Goal: Check status: Check status

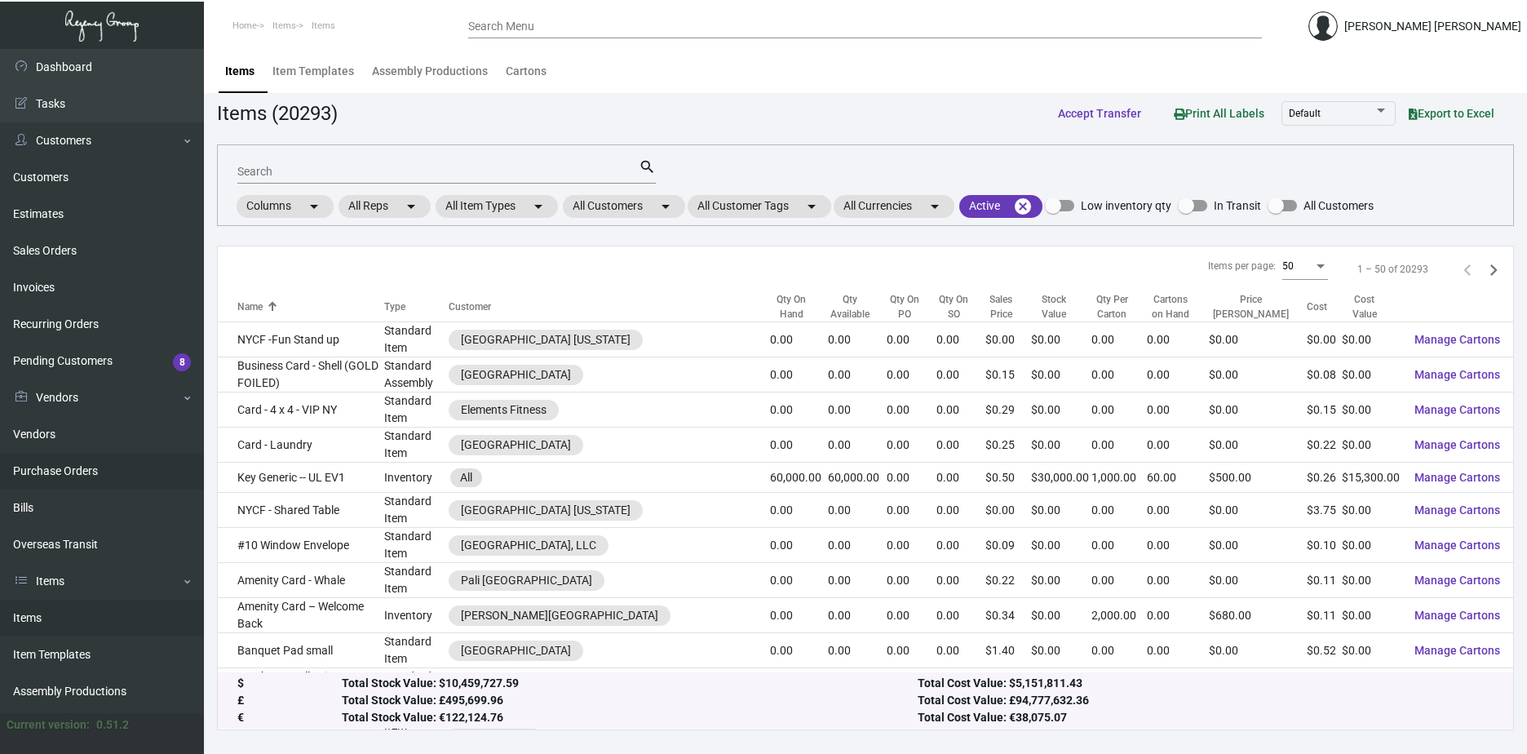
click at [80, 473] on link "Purchase Orders" at bounding box center [102, 471] width 204 height 37
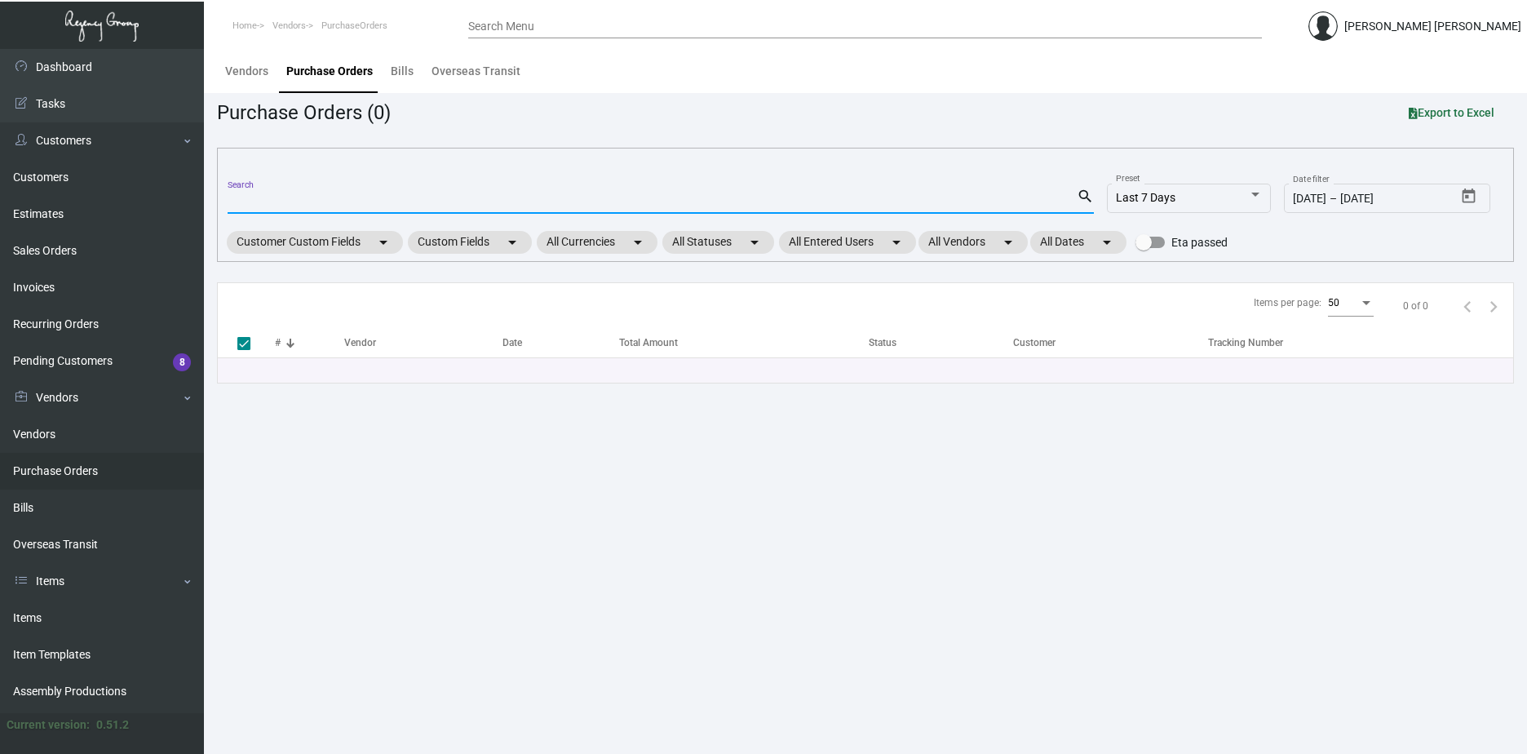
click at [321, 198] on input "Search" at bounding box center [652, 201] width 849 height 13
paste input "05498"
type input "05498"
checkbox input "false"
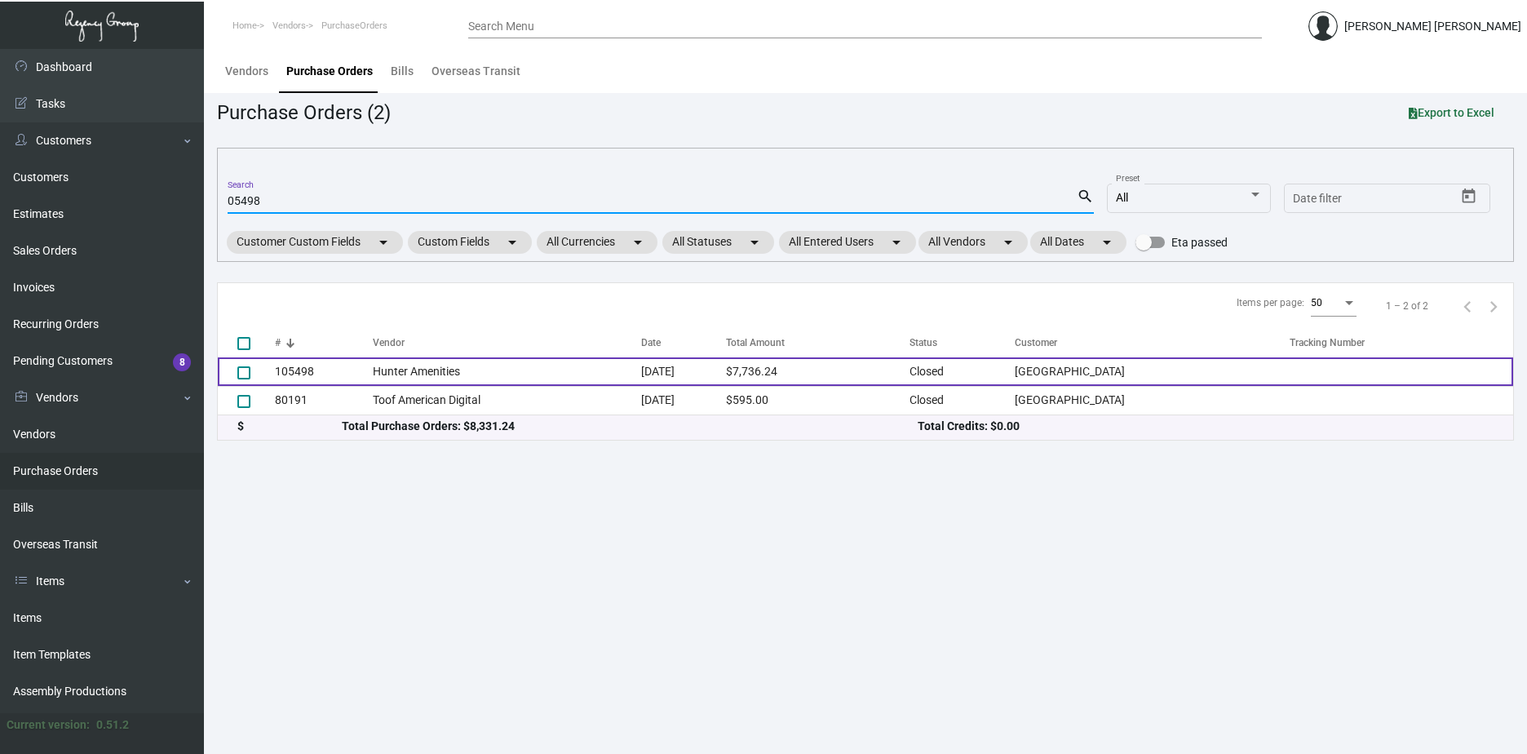
type input "05498"
click at [474, 365] on td "Hunter Amenities" at bounding box center [507, 371] width 268 height 29
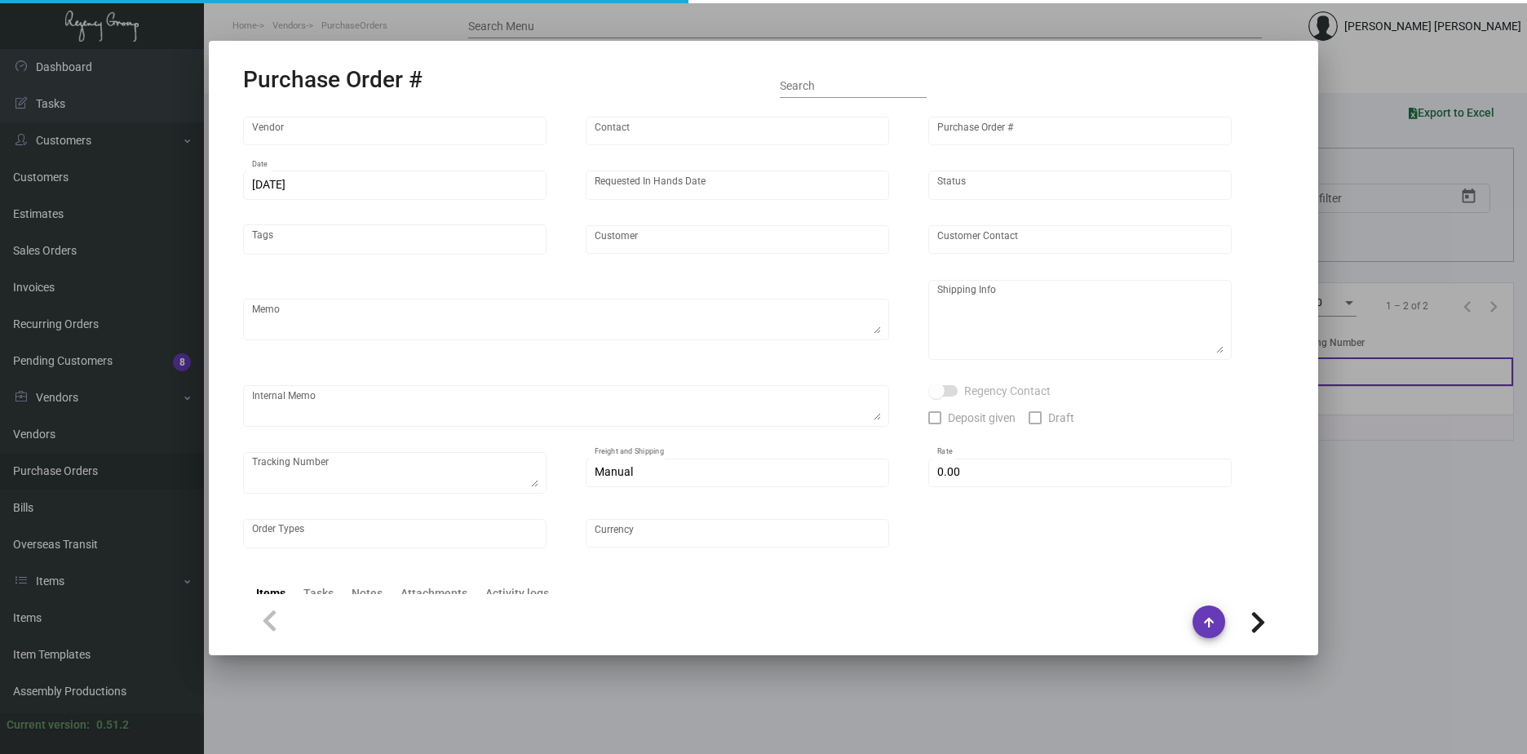
type input "Hunter Amenities"
type input "[PERSON_NAME]"
type input "105498"
type input "[DATE]"
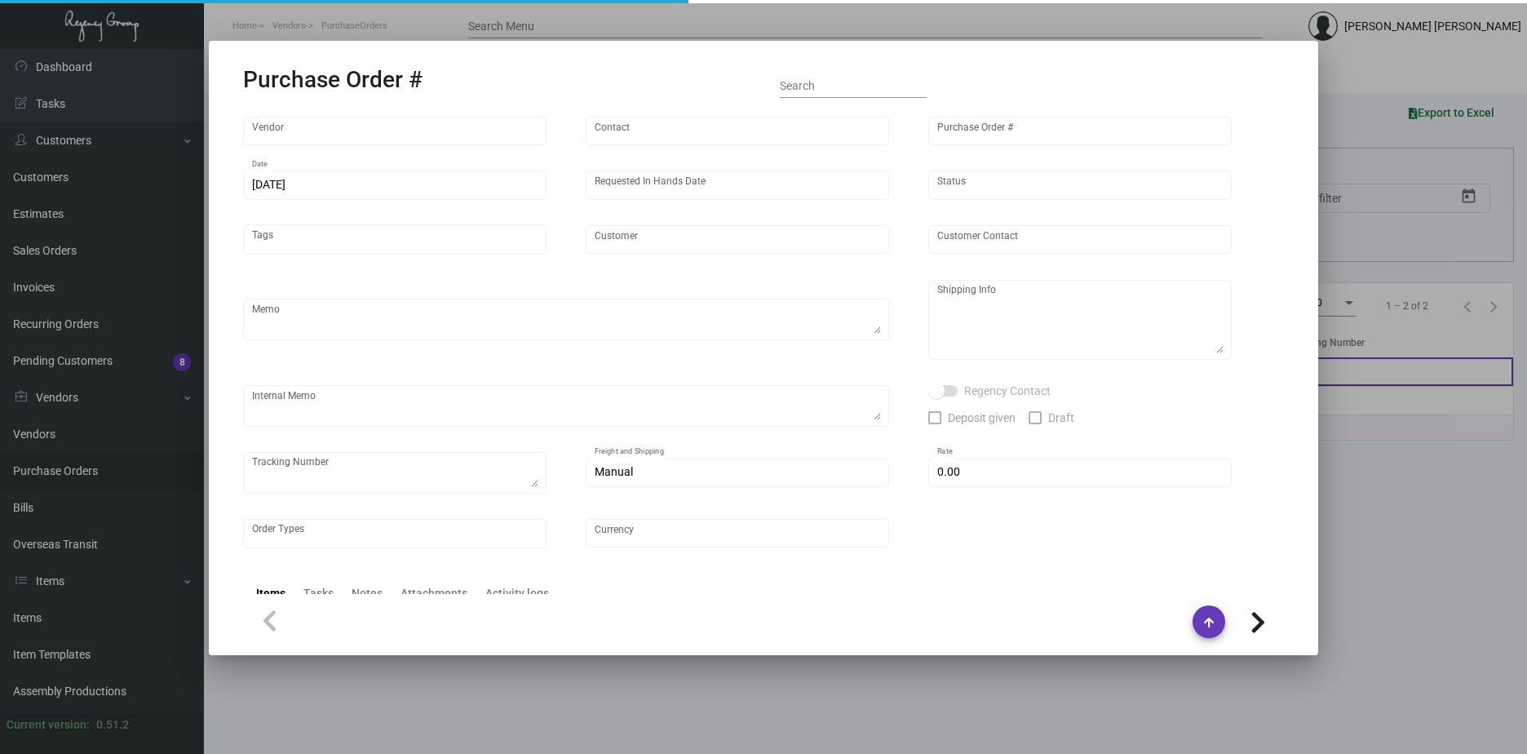
type input "[GEOGRAPHIC_DATA]"
type textarea "Regency Group NJ - [PERSON_NAME] [STREET_ADDRESS]"
type textarea "$290.26 for freight, LTL shipment"
checkbox input "true"
type input "$ 0.00"
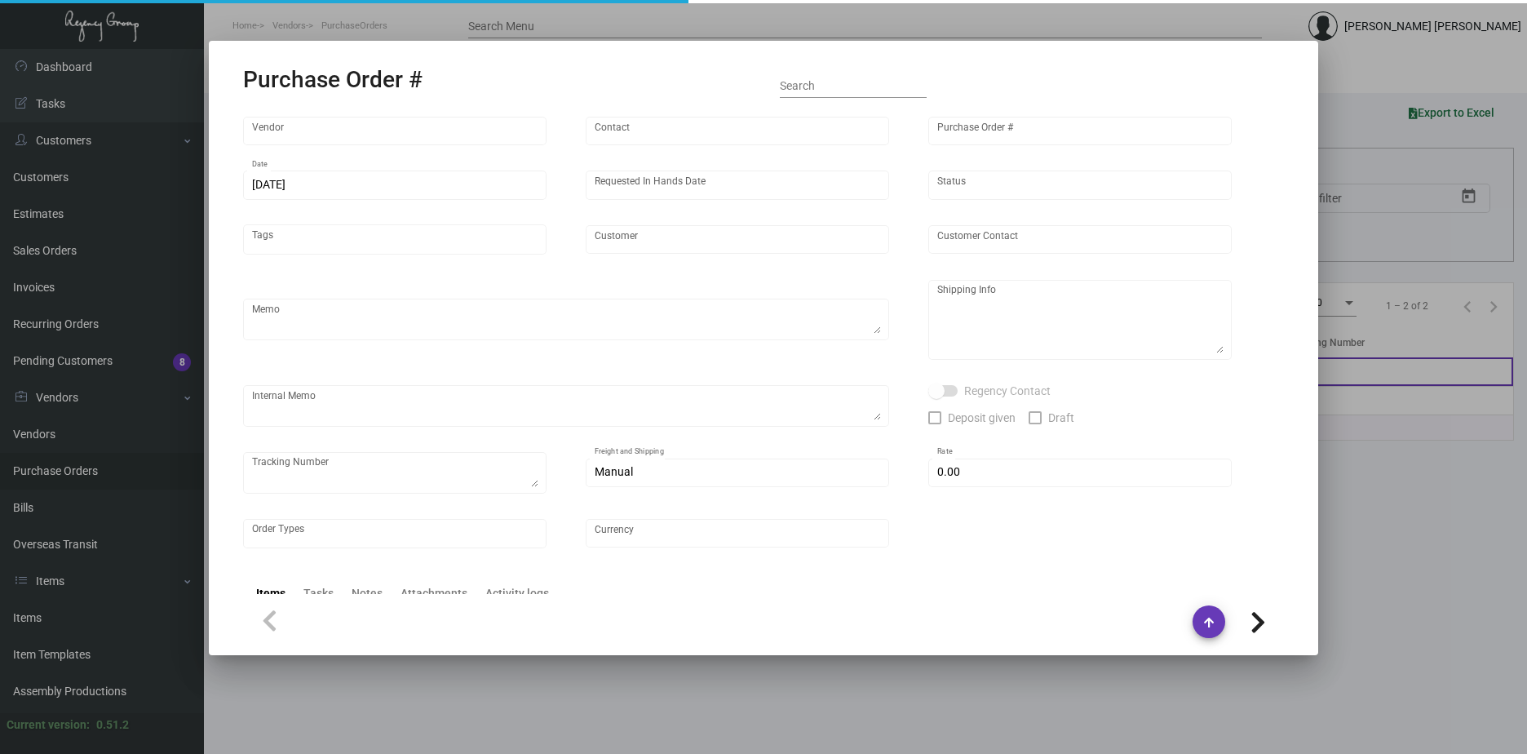
type input "United States Dollar $"
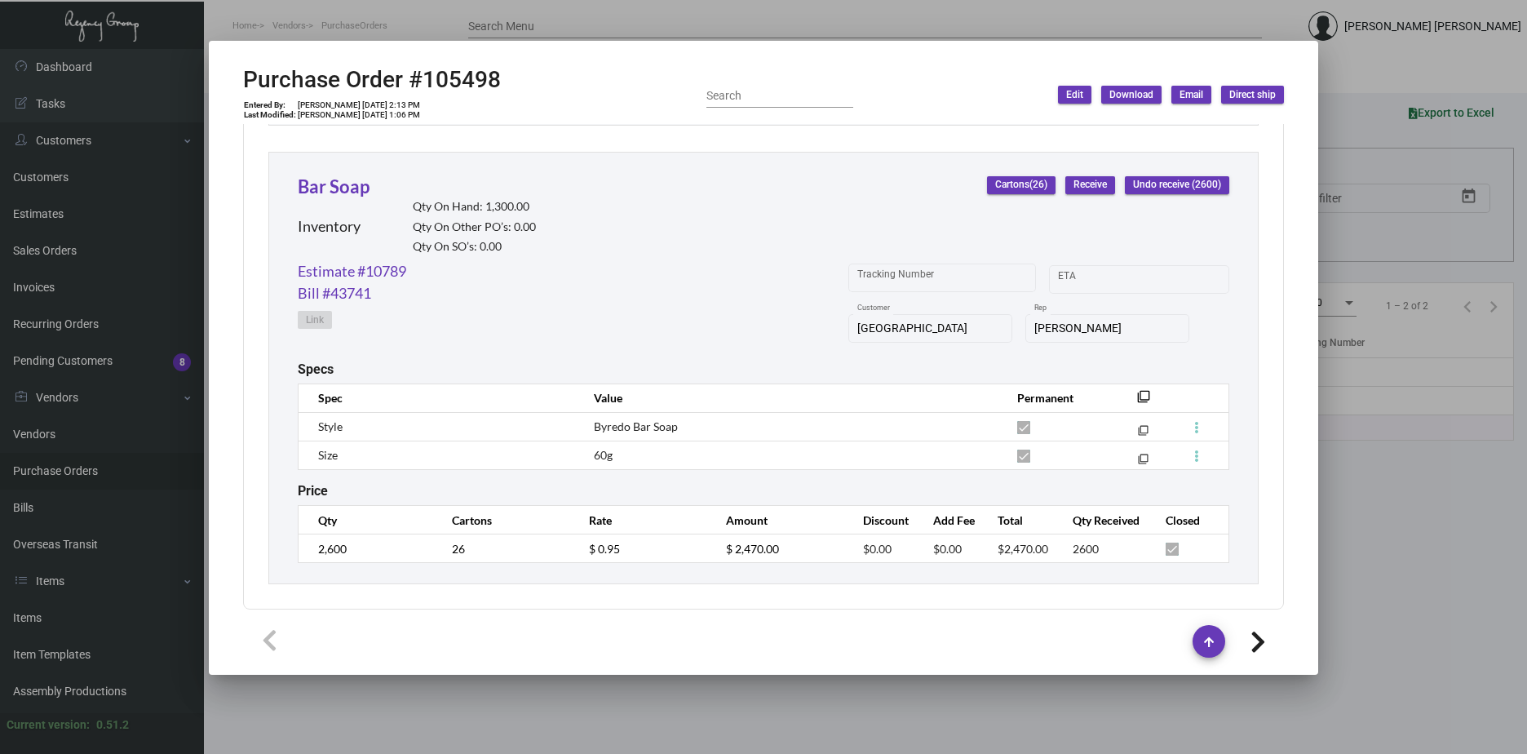
scroll to position [4439, 0]
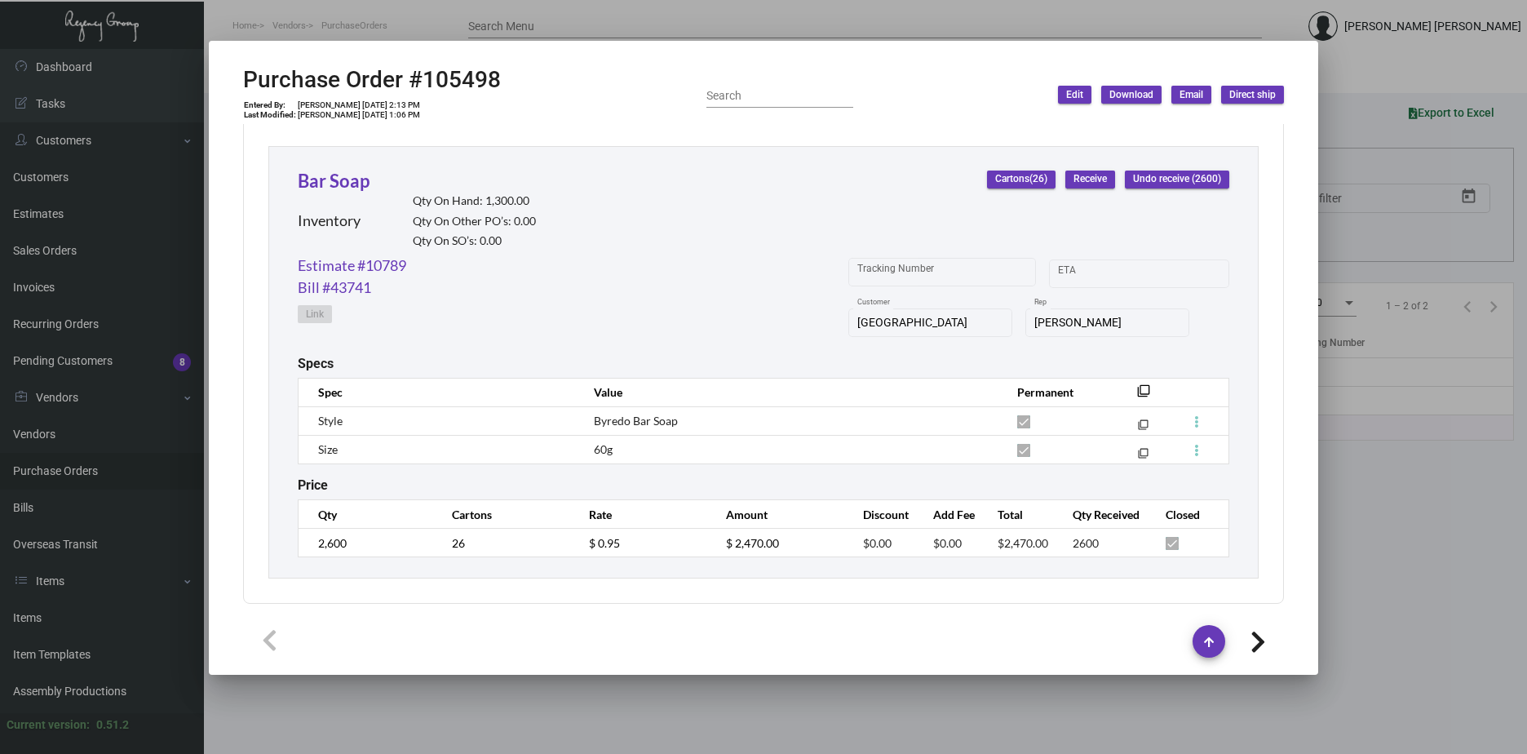
click at [1461, 473] on div at bounding box center [763, 377] width 1527 height 754
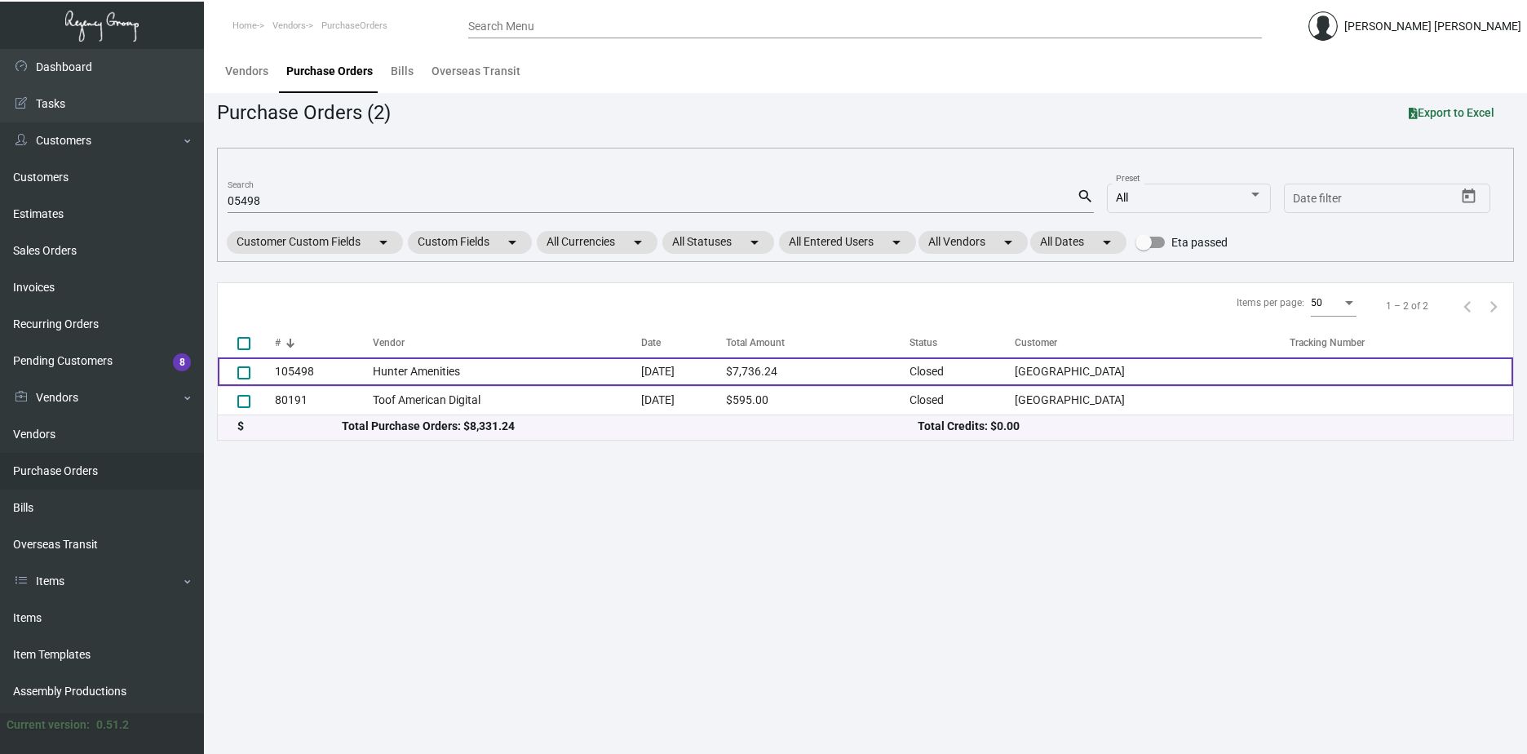
click at [569, 361] on td "Hunter Amenities" at bounding box center [507, 371] width 268 height 29
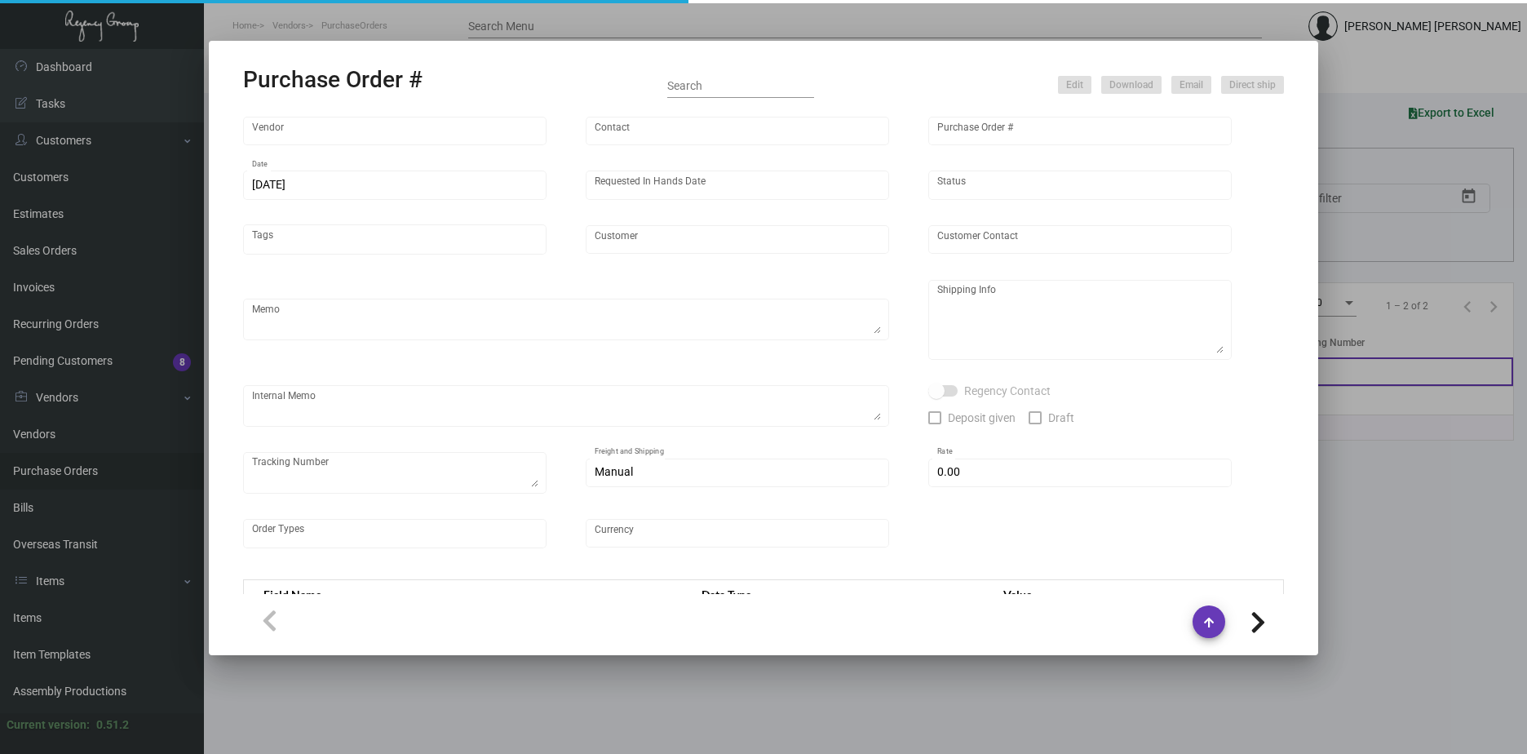
type input "Hunter Amenities"
type input "[PERSON_NAME]"
type input "105498"
type input "[DATE]"
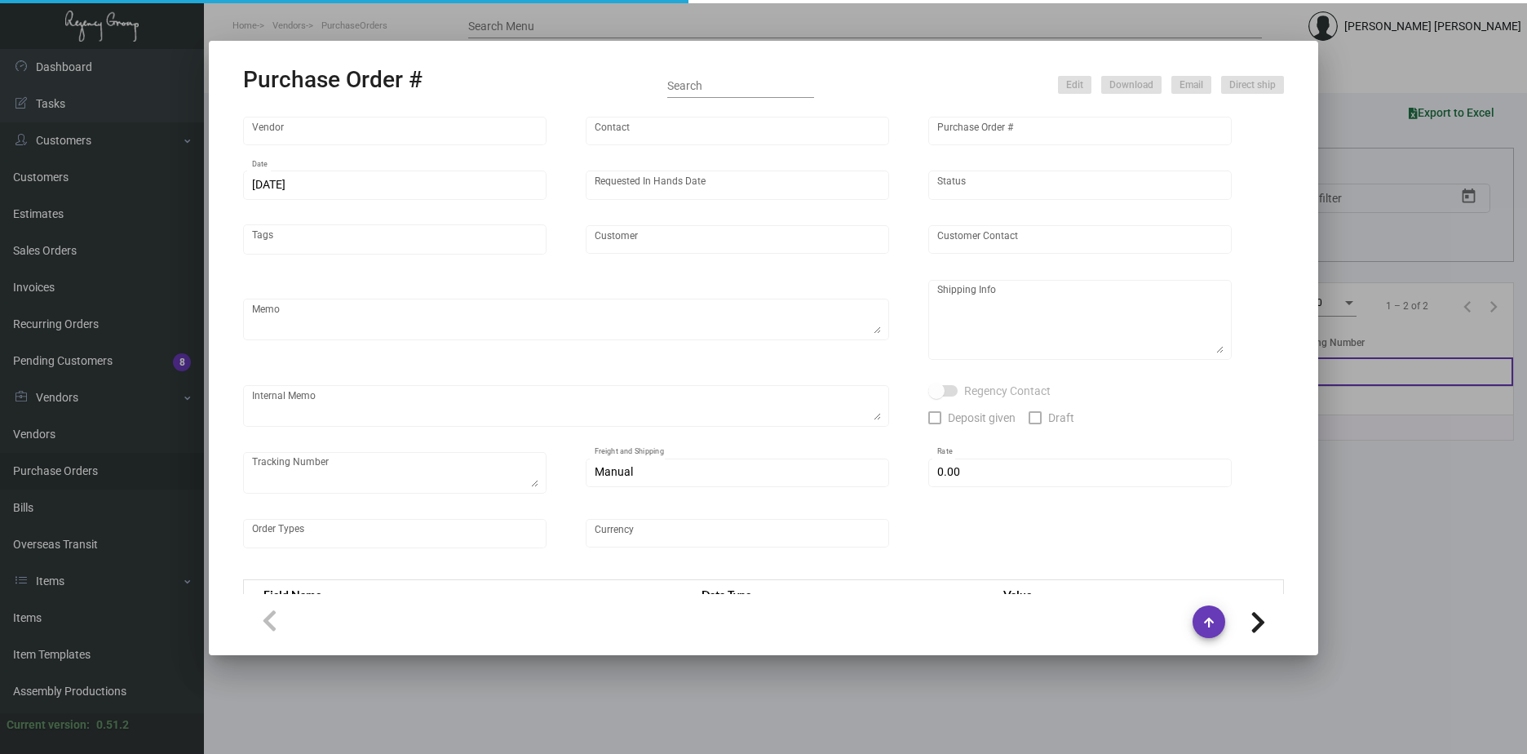
type input "[GEOGRAPHIC_DATA]"
type textarea "Regency Group NJ - [PERSON_NAME] [STREET_ADDRESS]"
type textarea "$290.26 for freight, LTL shipment"
checkbox input "true"
type input "$ 0.00"
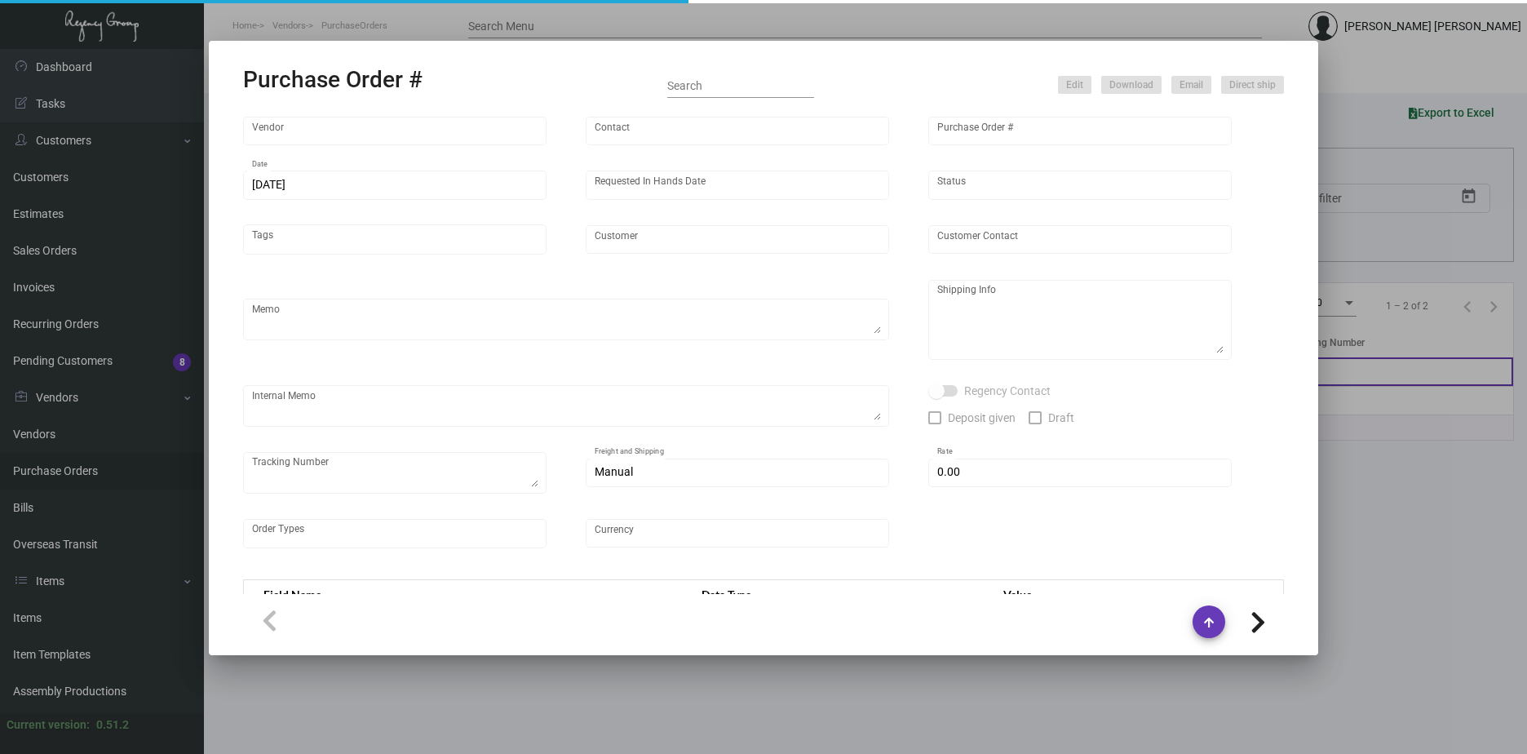
type input "United States Dollar $"
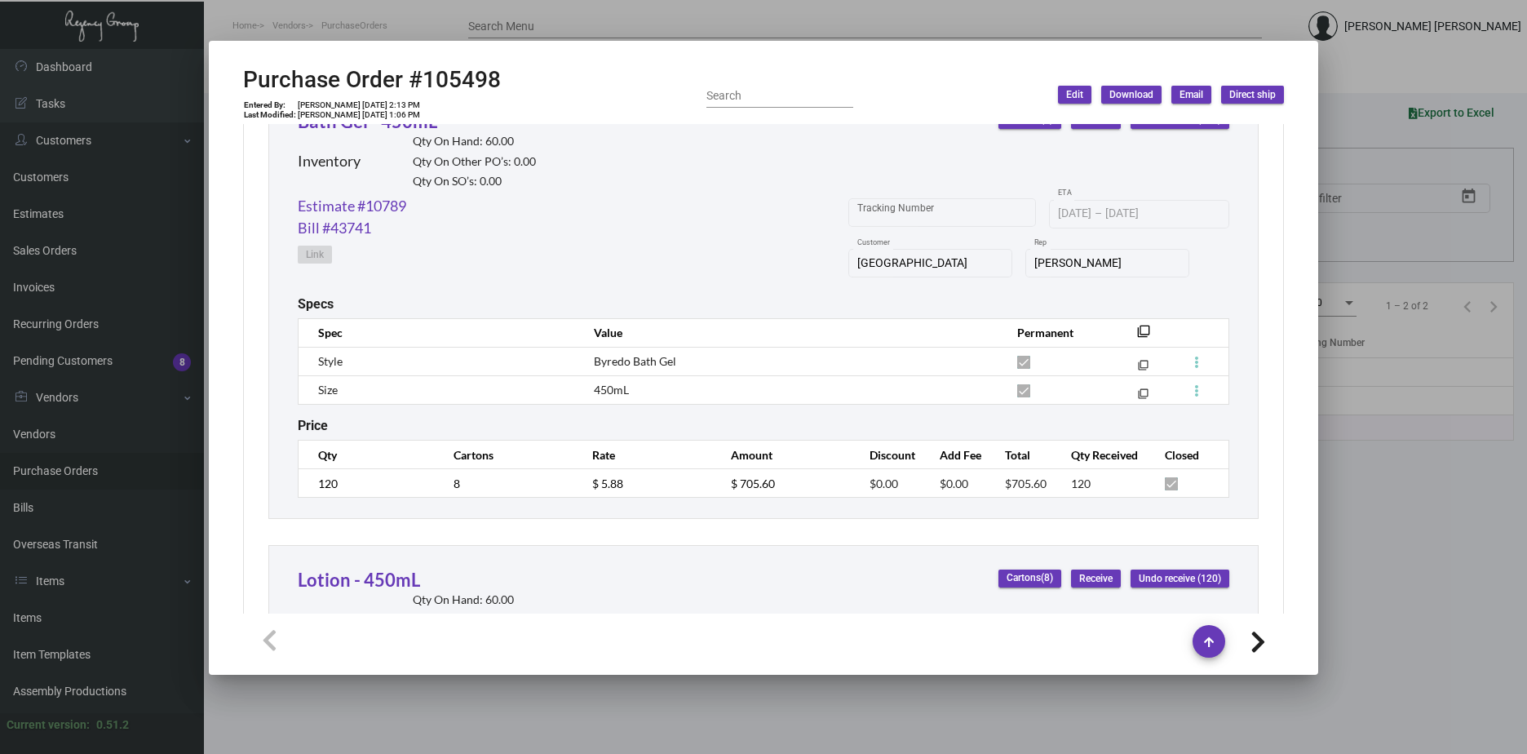
scroll to position [816, 0]
